Goal: Obtain resource: Download file/media

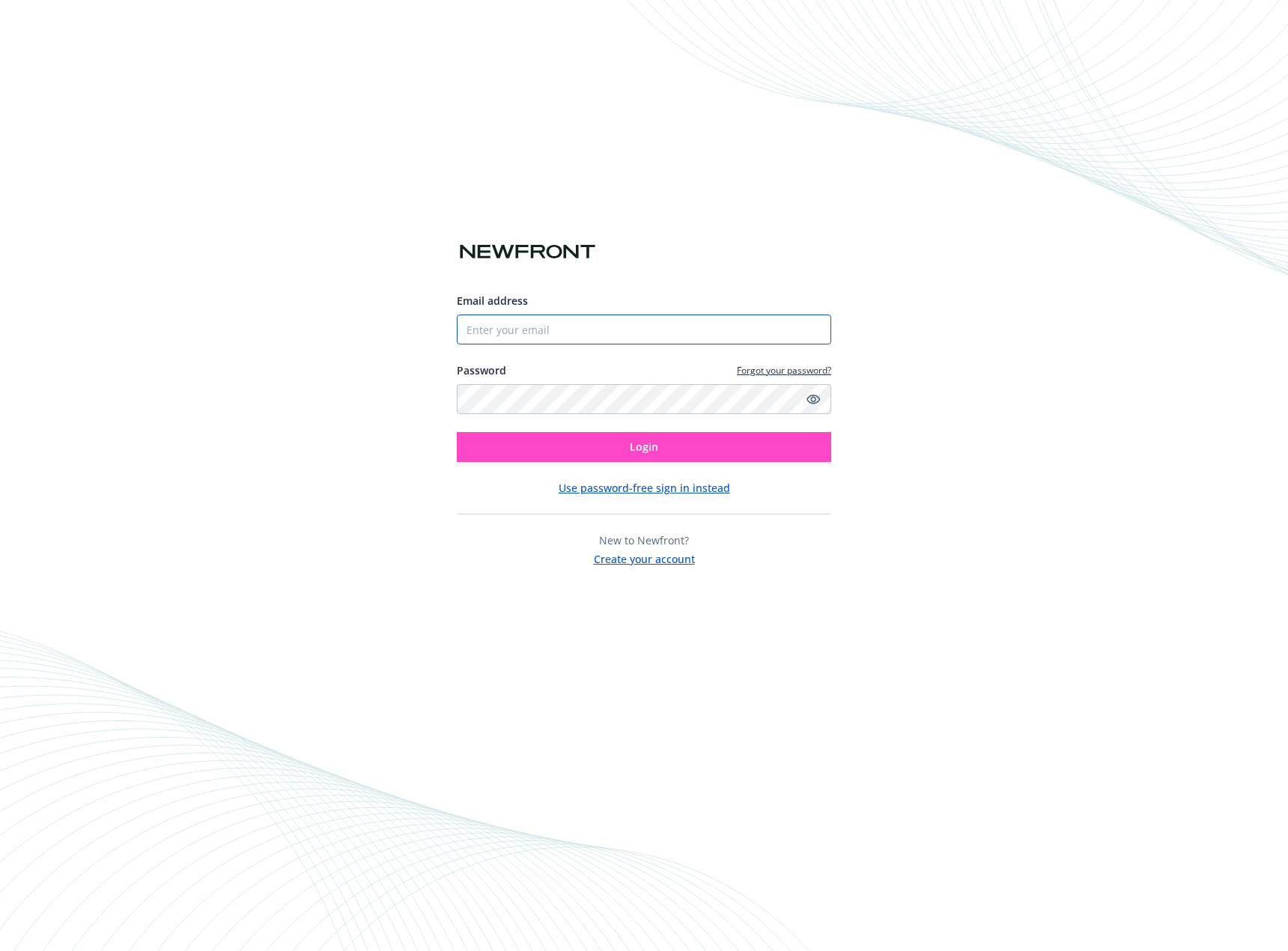
type input "[PERSON_NAME][EMAIL_ADDRESS][DOMAIN_NAME]"
click at [644, 438] on button "Login" at bounding box center [644, 446] width 374 height 30
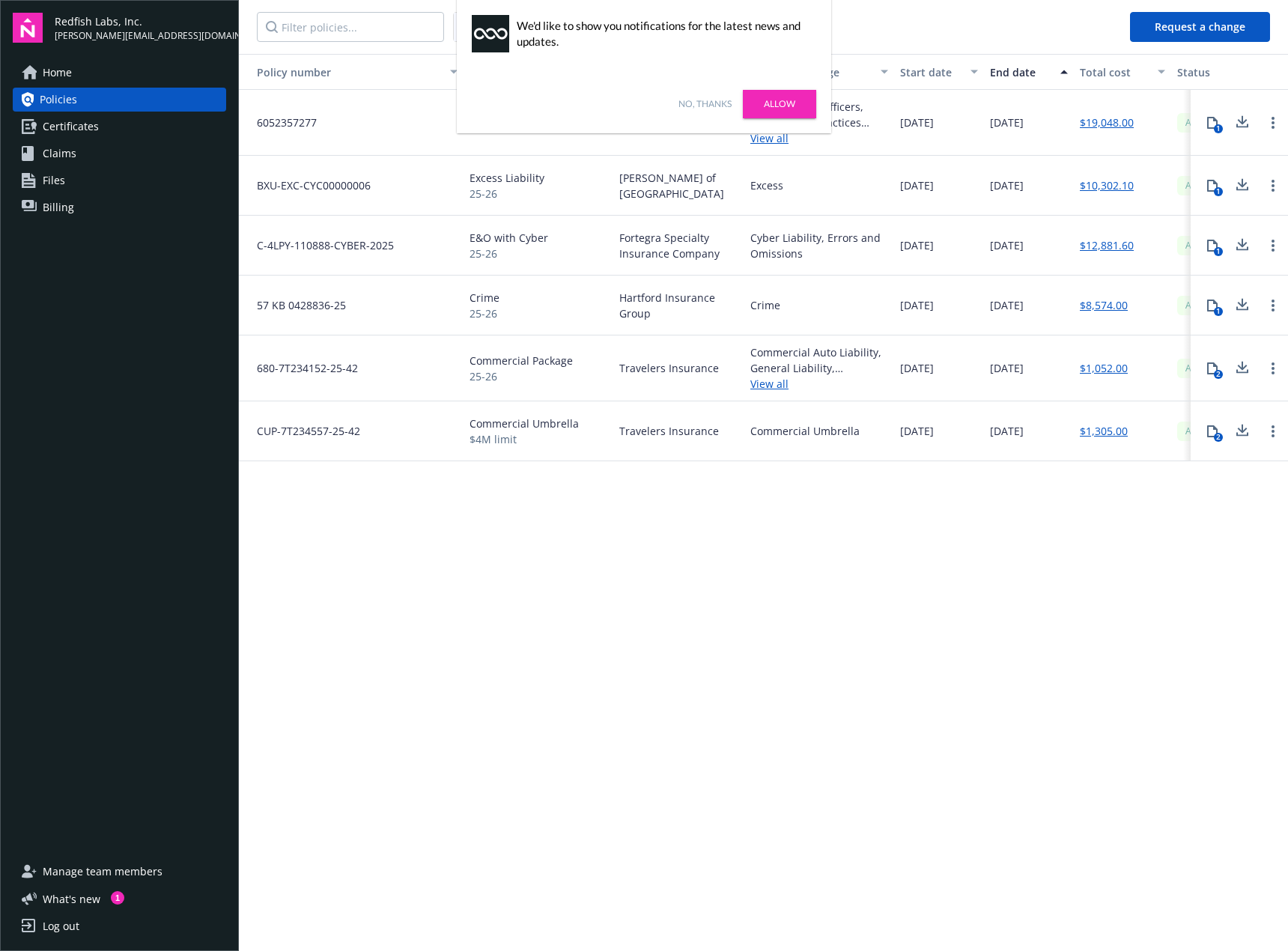
click at [686, 98] on link "No, thanks" at bounding box center [705, 103] width 53 height 13
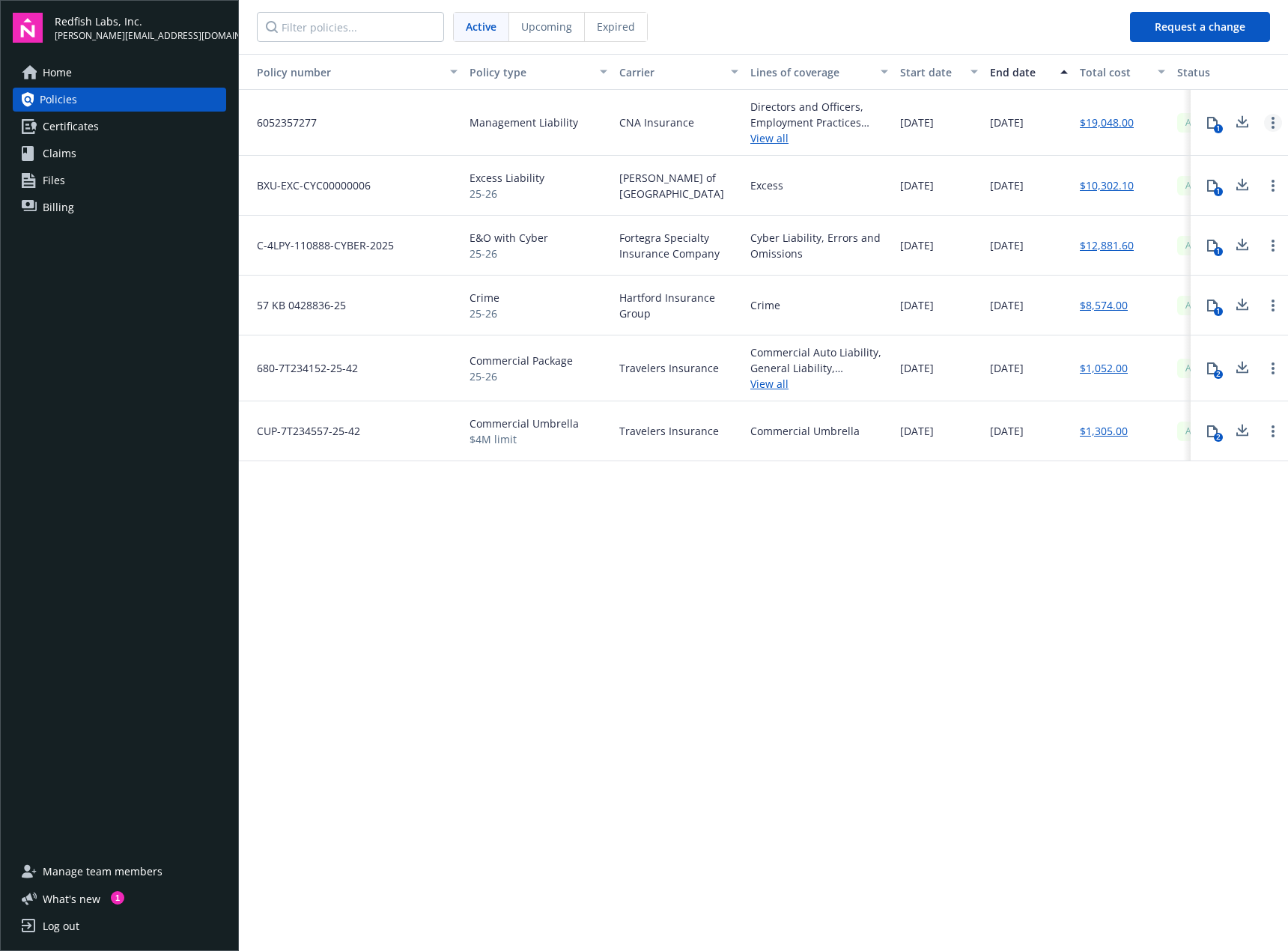
click at [1273, 120] on icon "Open options" at bounding box center [1273, 122] width 3 height 12
click at [959, 124] on div "07/29/2025" at bounding box center [939, 122] width 90 height 65
click at [1214, 127] on div "1" at bounding box center [1218, 128] width 9 height 9
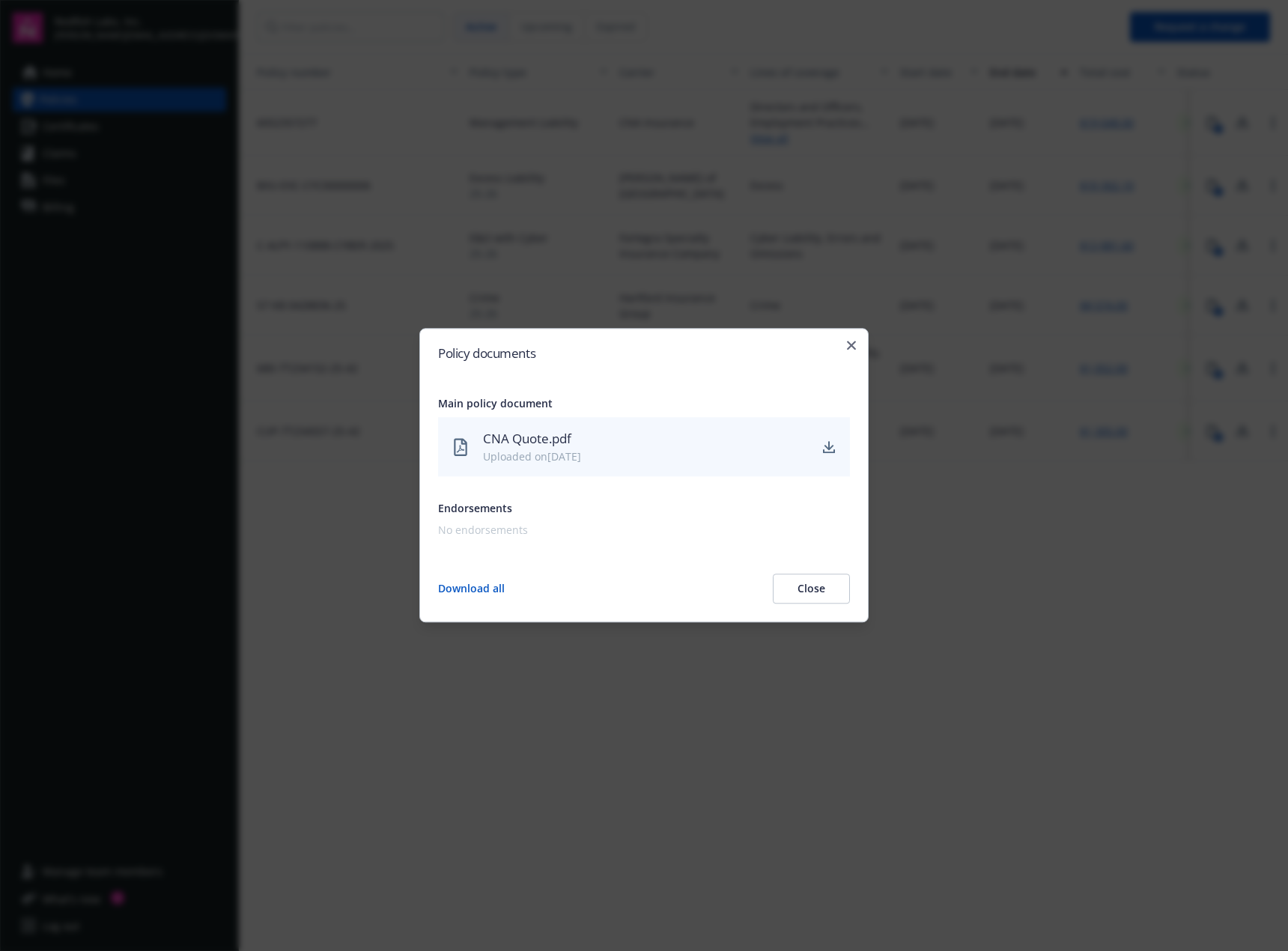
click at [859, 348] on div "Policy documents Main policy document CNA Quote.pdf Uploaded on 07/31/2025 Endo…" at bounding box center [644, 475] width 450 height 294
click at [848, 349] on icon "button" at bounding box center [852, 345] width 9 height 9
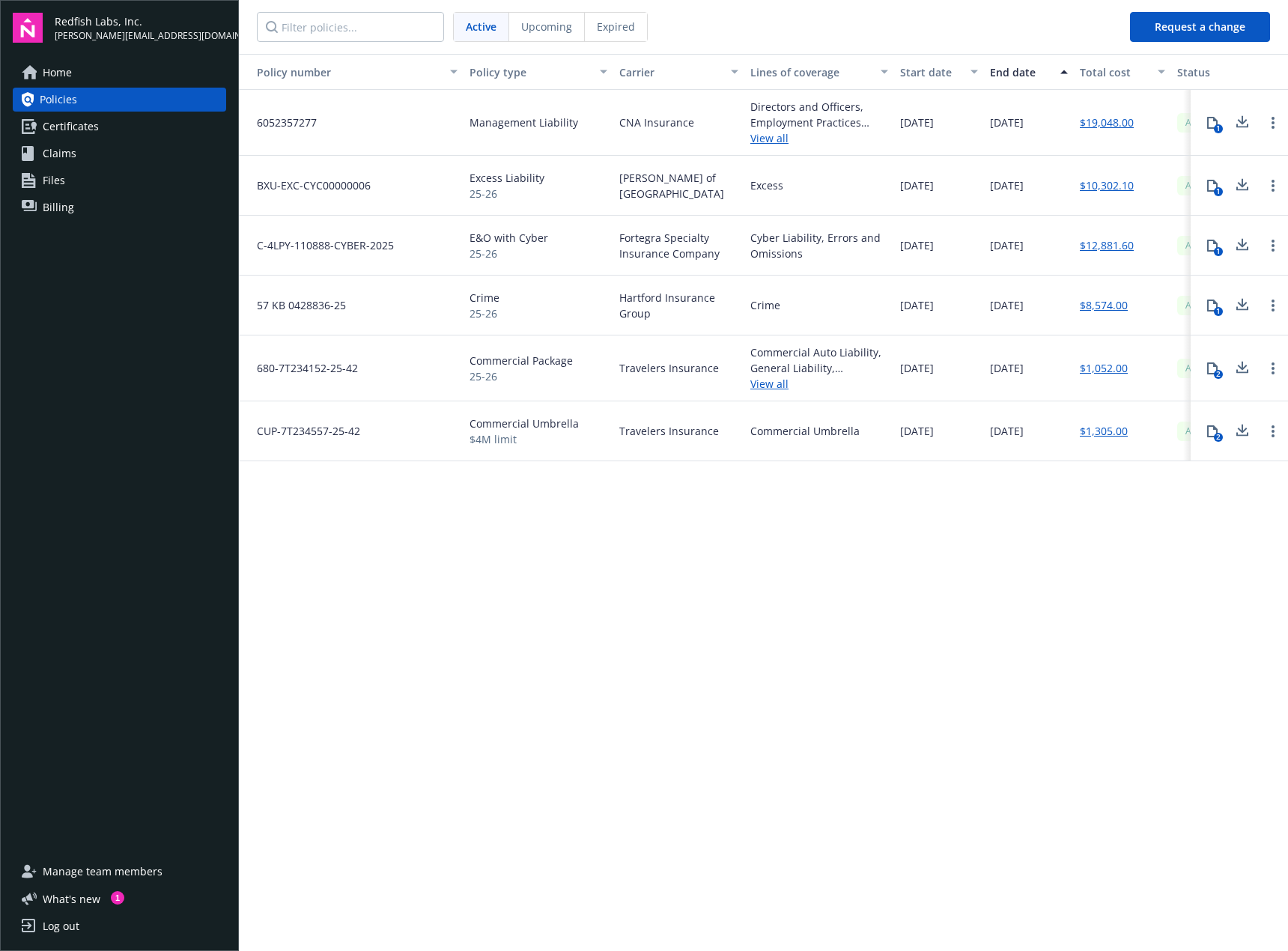
click at [281, 124] on span "6052357277" at bounding box center [281, 123] width 72 height 16
click at [776, 134] on link "View all" at bounding box center [819, 138] width 138 height 16
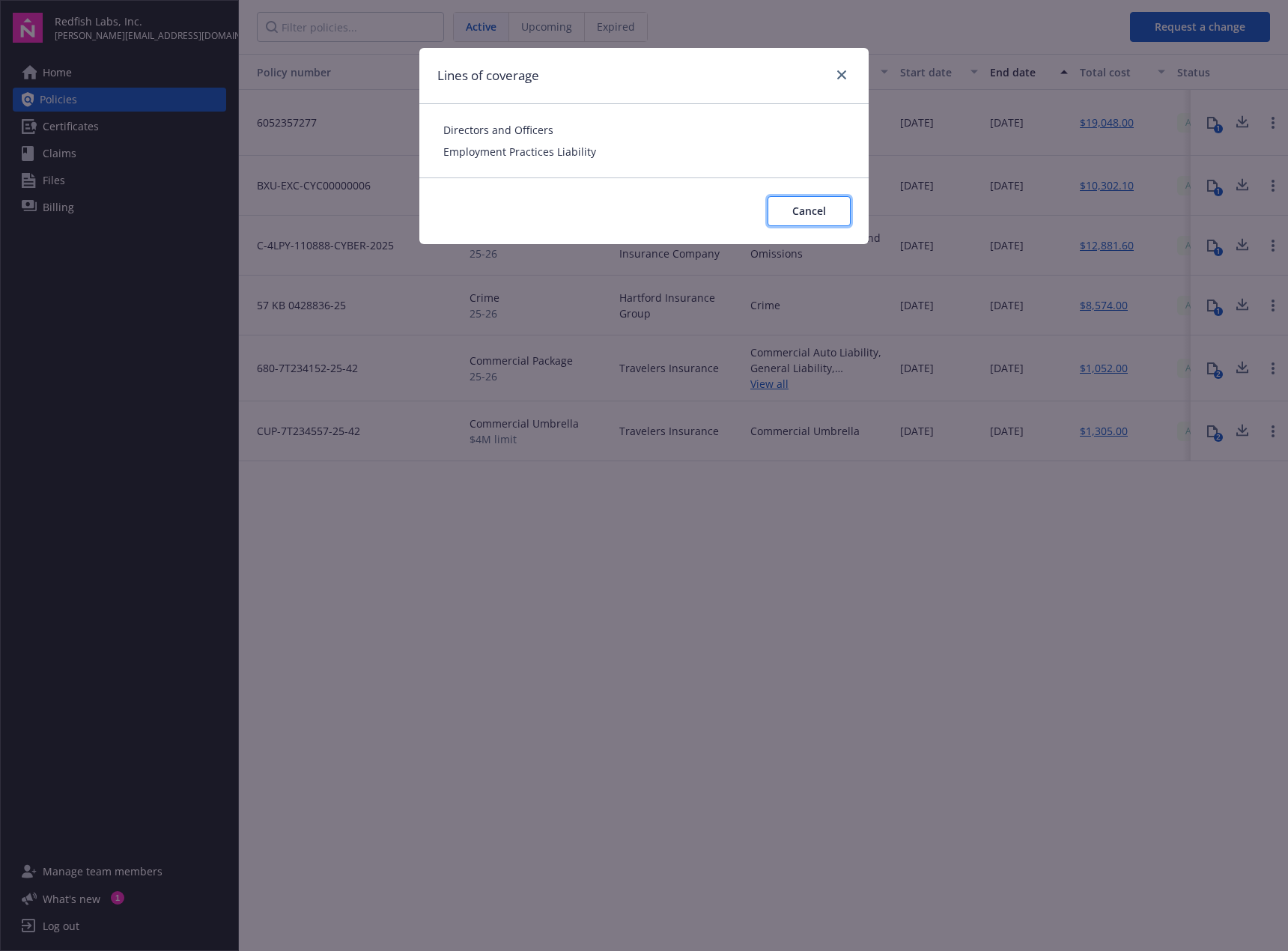
click at [825, 214] on span "Cancel" at bounding box center [810, 211] width 34 height 14
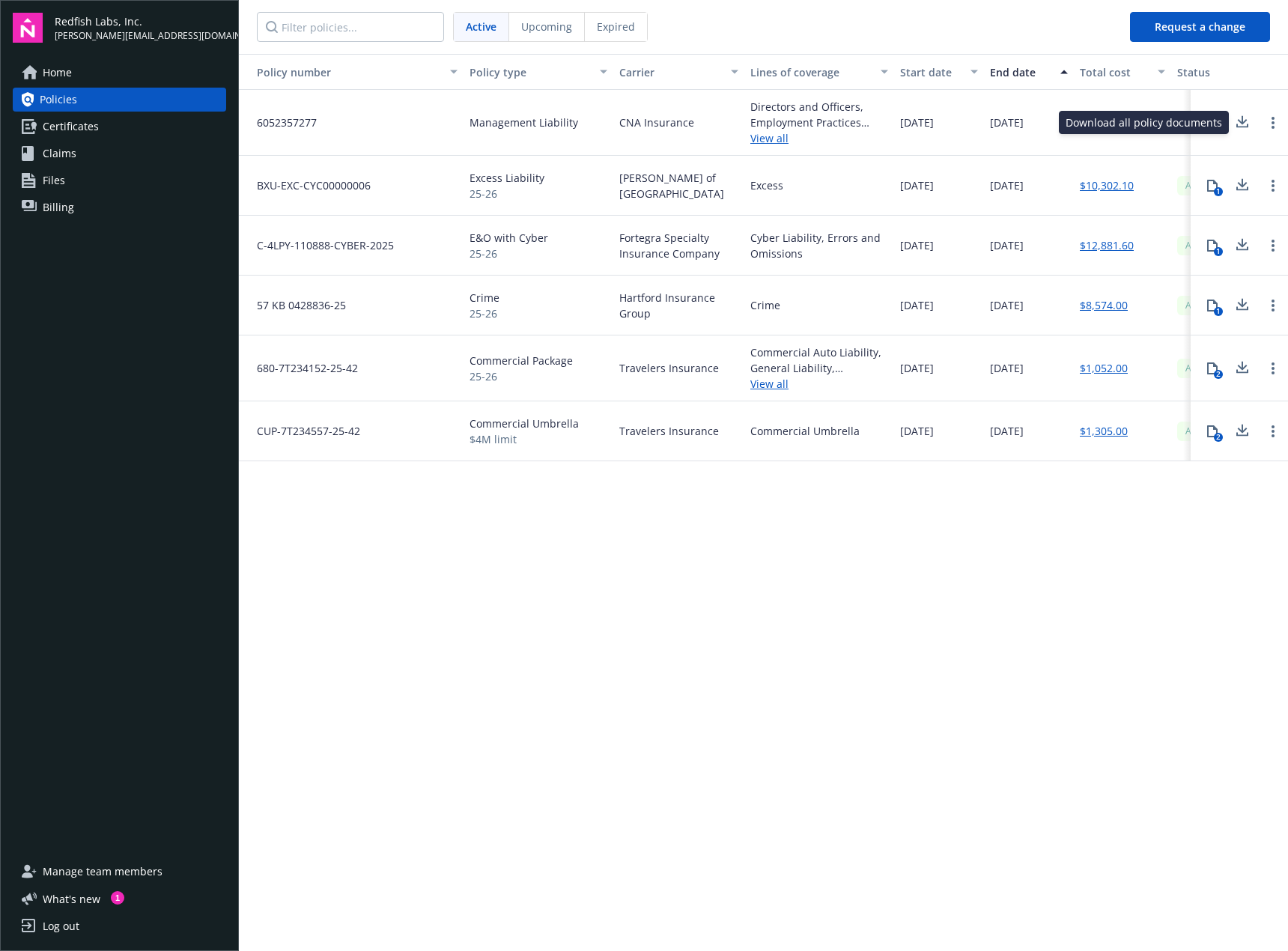
click at [1231, 127] on button at bounding box center [1241, 122] width 30 height 30
